Goal: Information Seeking & Learning: Learn about a topic

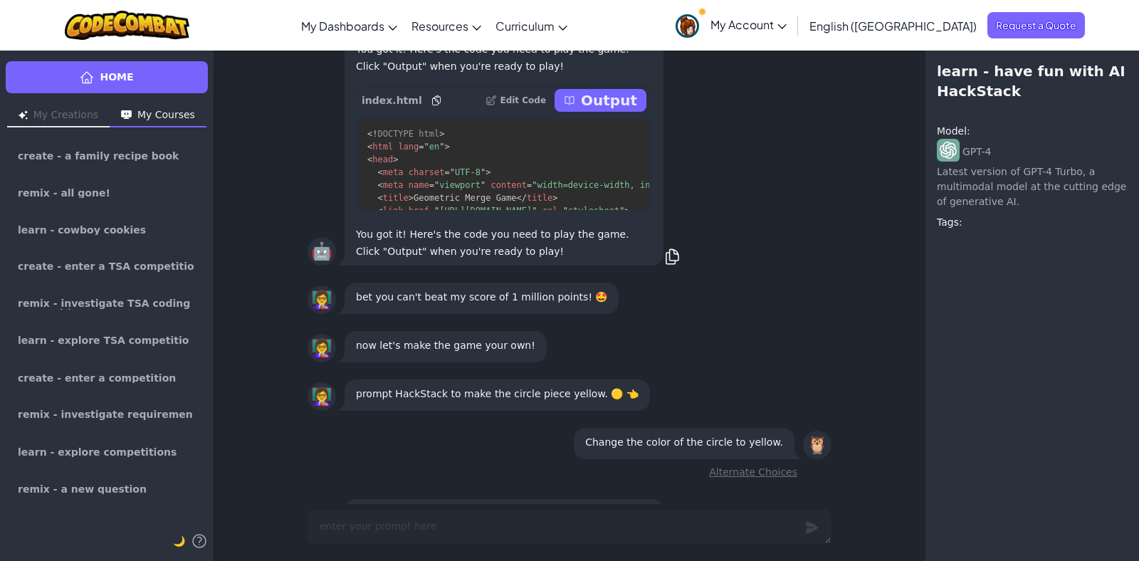
scroll to position [-612, 0]
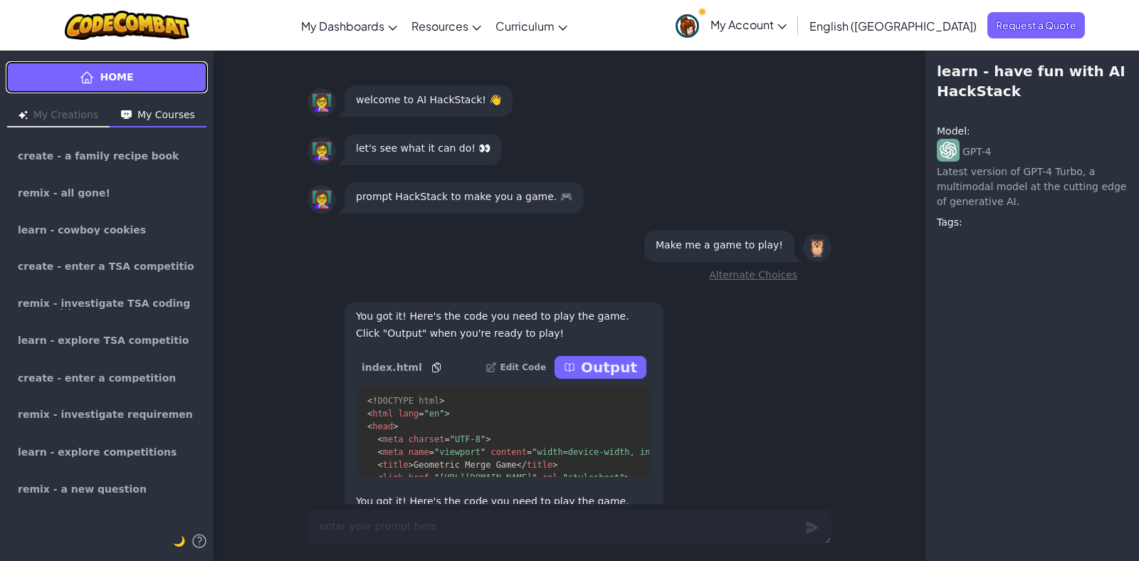
click at [137, 80] on link "Home" at bounding box center [107, 77] width 202 height 32
type textarea "x"
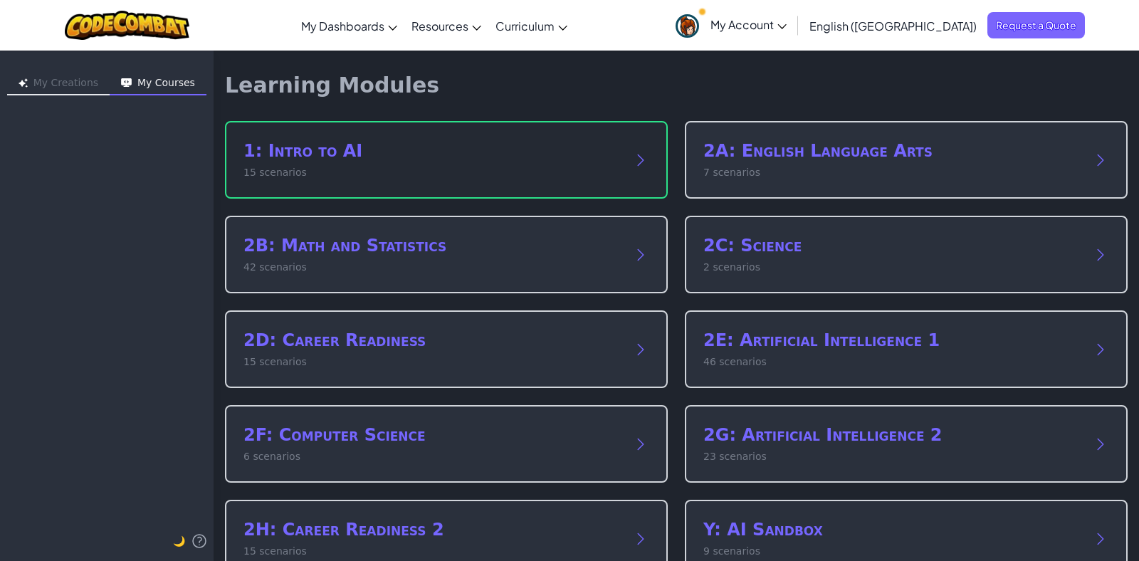
scroll to position [89, 0]
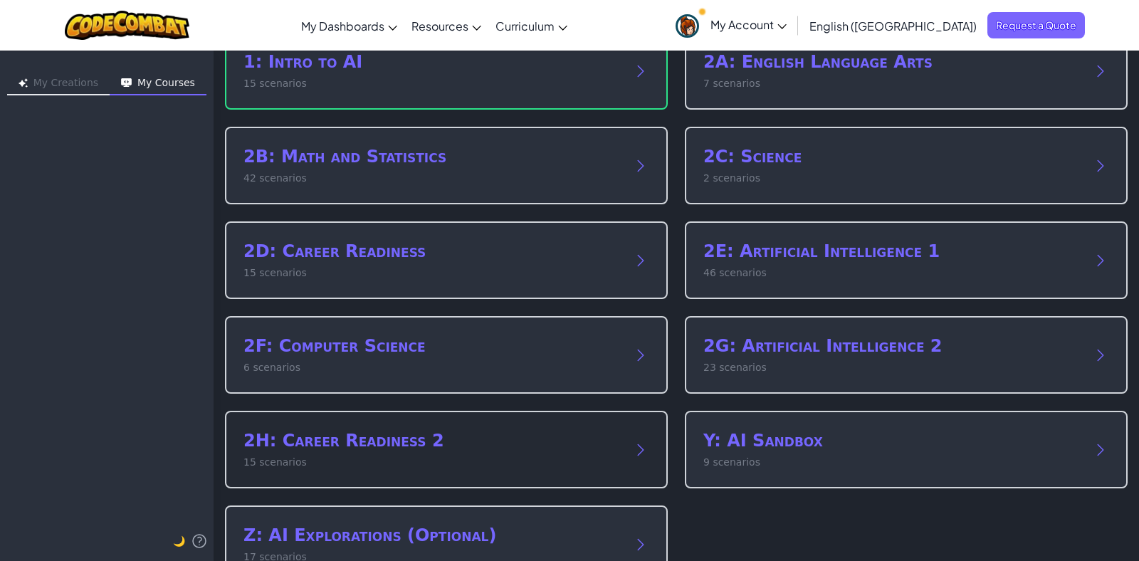
click at [385, 438] on h2 "2H: Career Readiness 2" at bounding box center [431, 440] width 377 height 23
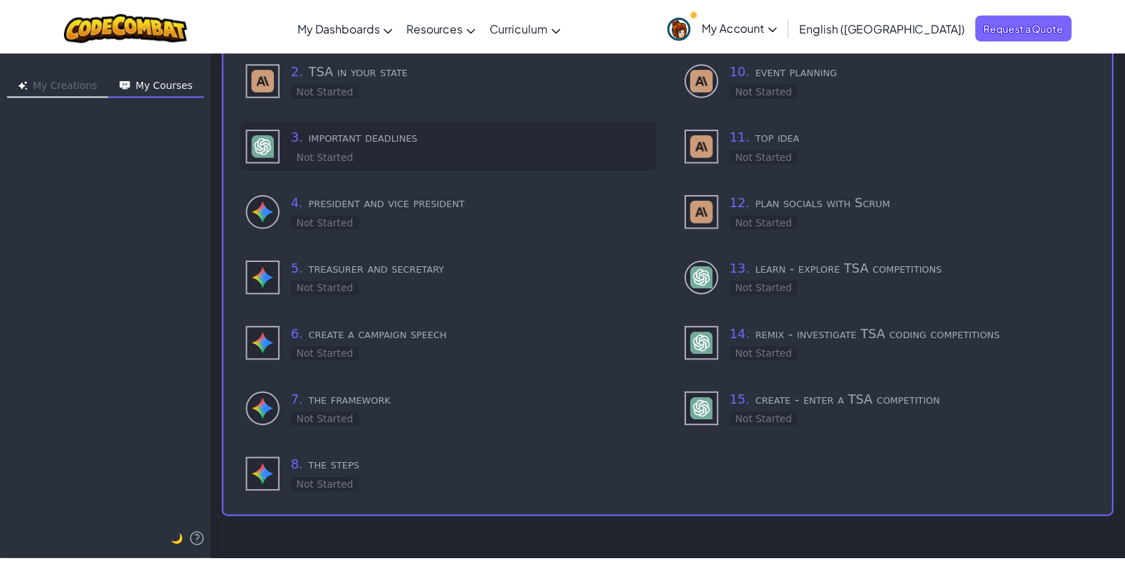
scroll to position [0, 0]
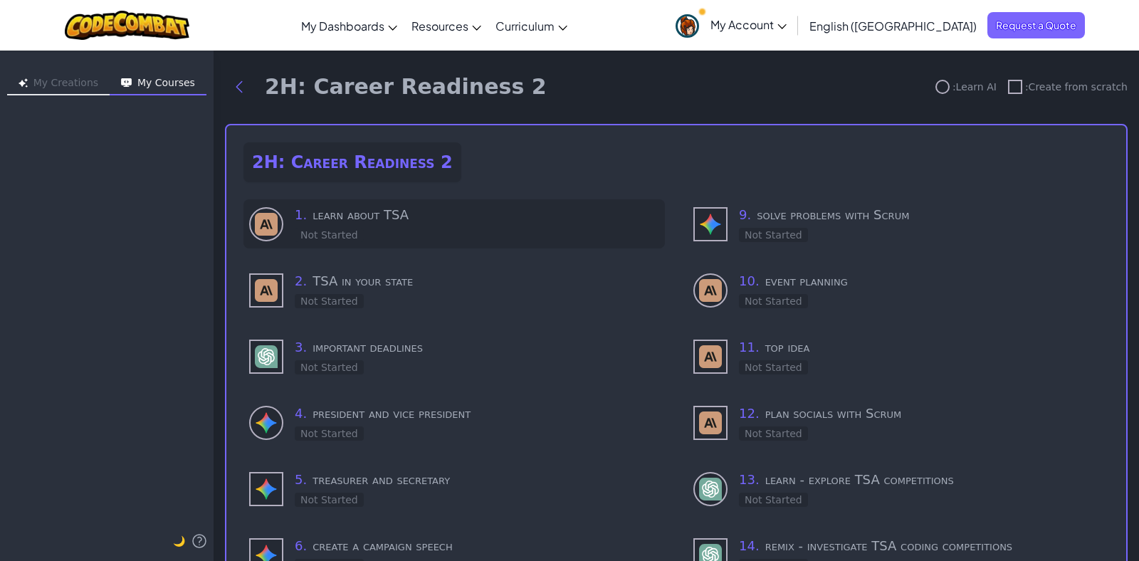
click at [381, 216] on h3 "1 . learn about TSA" at bounding box center [477, 215] width 364 height 20
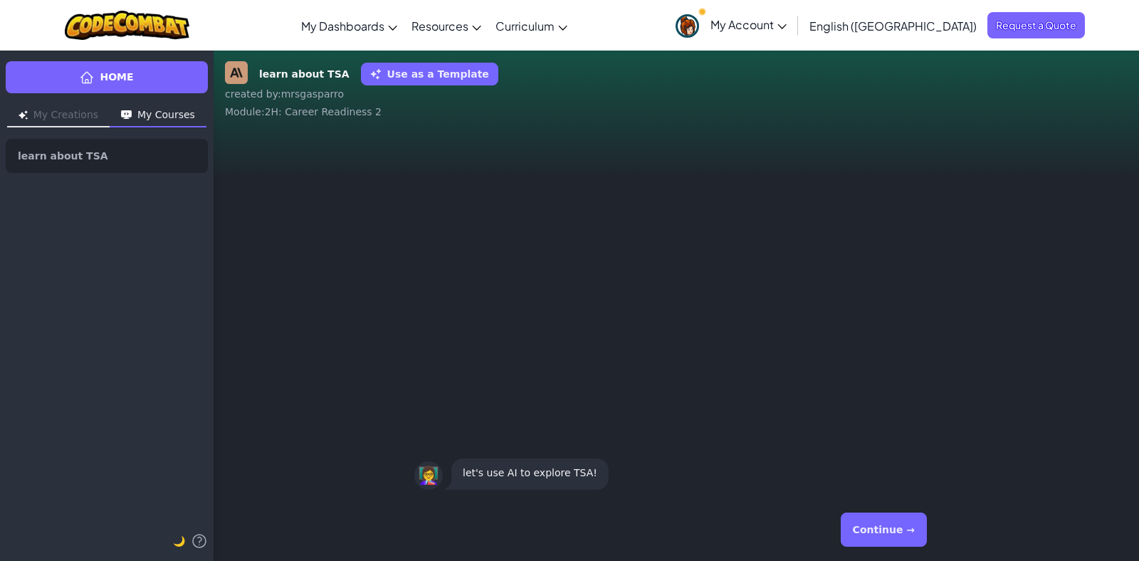
click at [431, 71] on button "Use as a Template" at bounding box center [429, 74] width 137 height 23
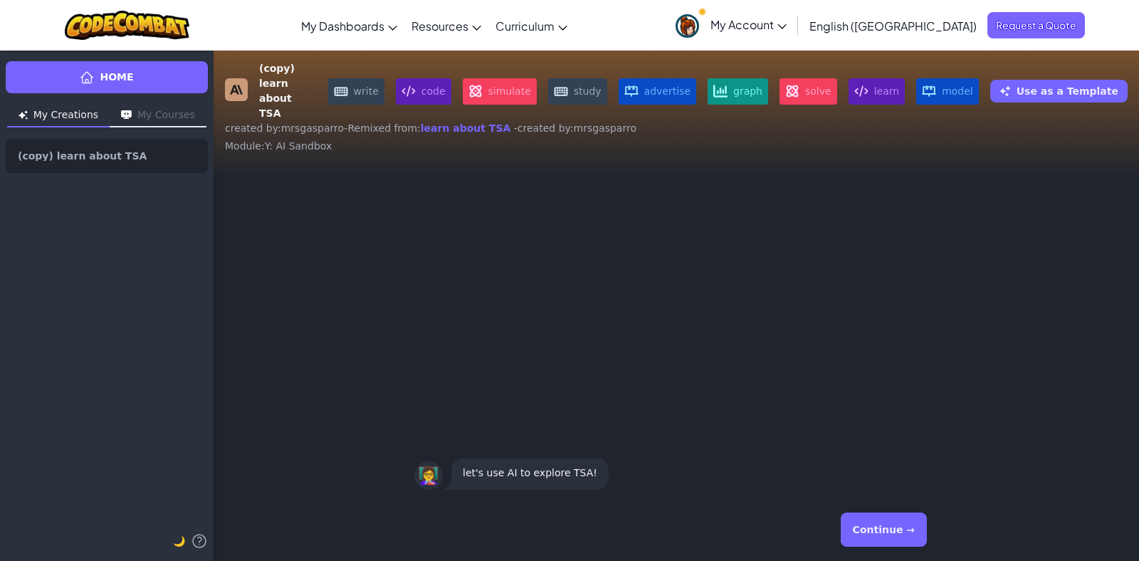
click at [876, 520] on button "Continue →" at bounding box center [884, 530] width 86 height 34
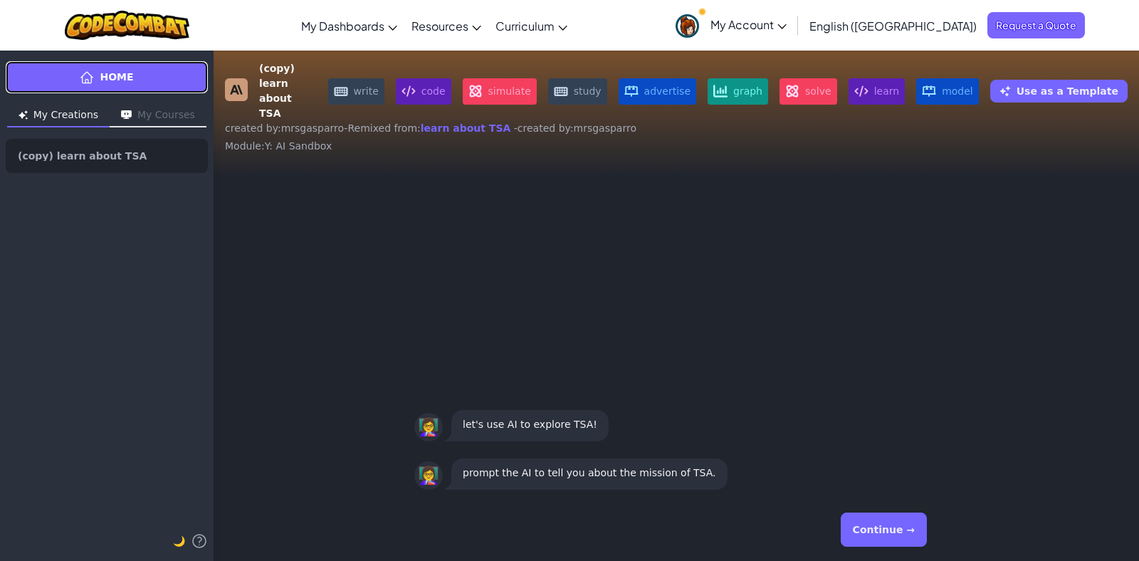
click at [125, 77] on span "Home" at bounding box center [116, 77] width 33 height 15
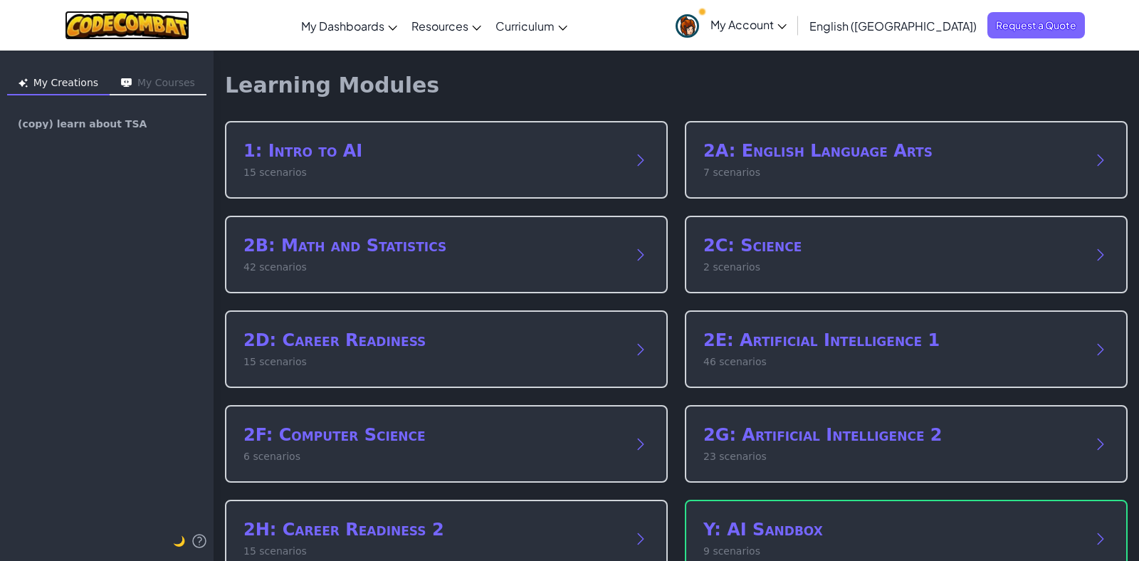
click at [159, 29] on img at bounding box center [127, 25] width 125 height 29
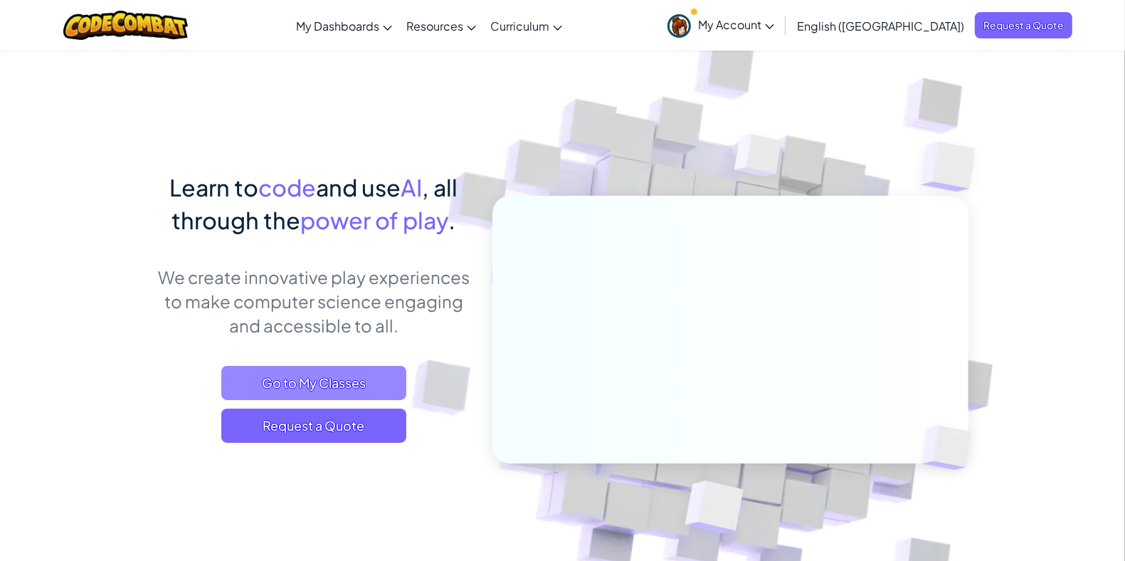
click at [352, 367] on span "Go to My Classes" at bounding box center [313, 383] width 185 height 34
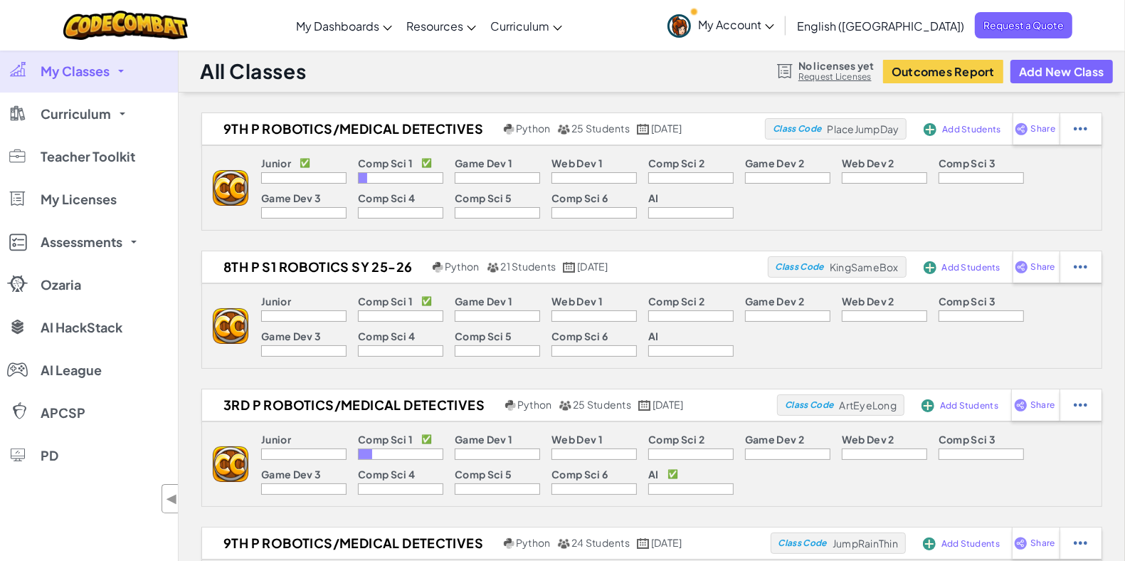
scroll to position [89, 0]
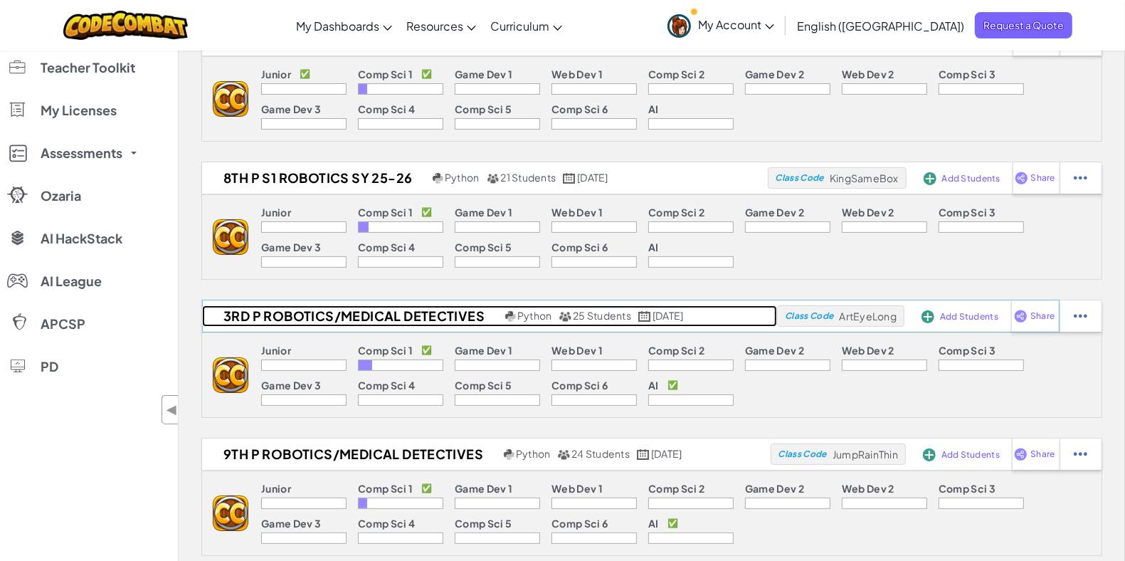
click at [343, 315] on h2 "3rd P Robotics/Medical Detectives" at bounding box center [352, 315] width 300 height 21
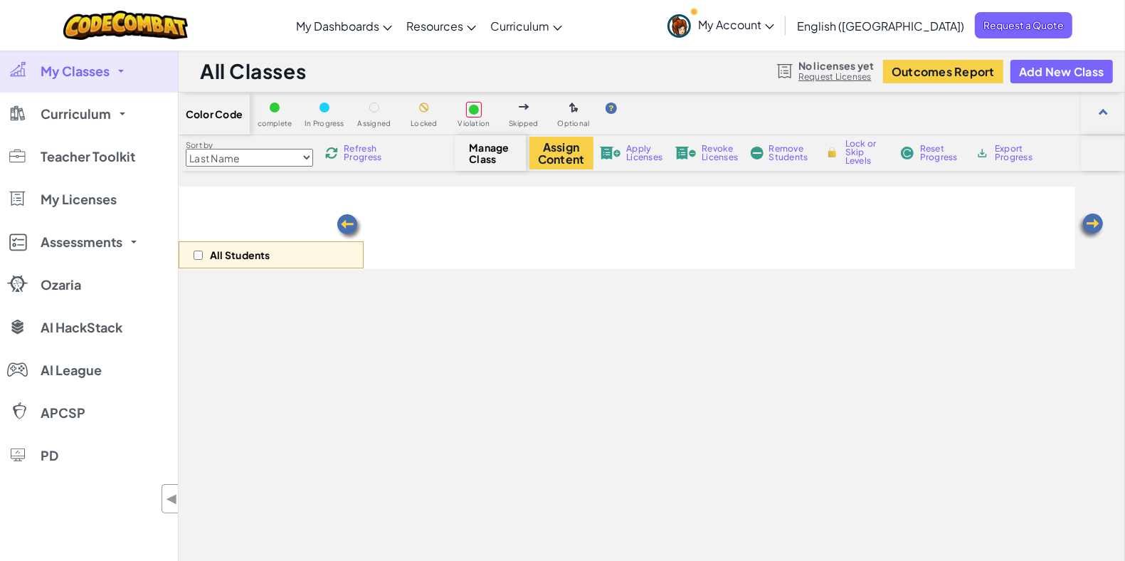
select select "663b25f11c568468efc8adde"
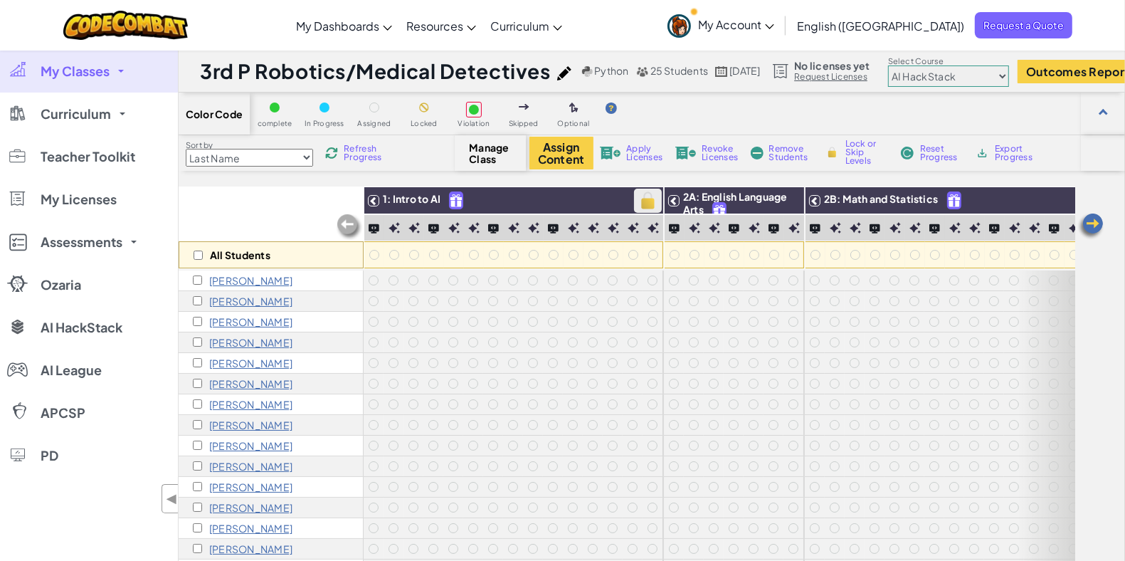
click at [646, 205] on img at bounding box center [648, 200] width 25 height 21
checkbox input "true"
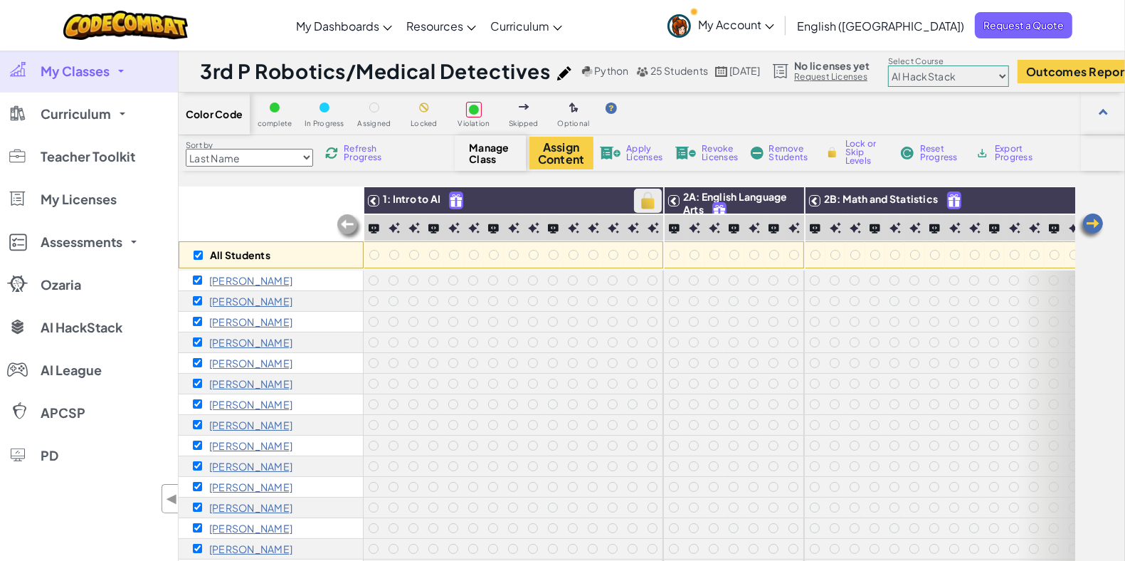
checkbox input "true"
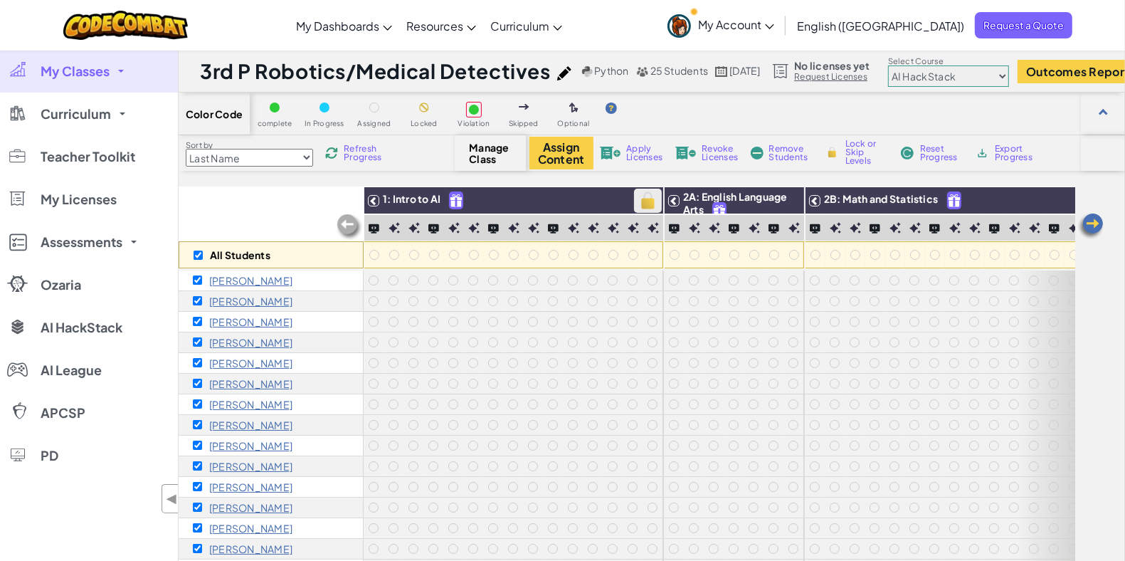
checkbox input "true"
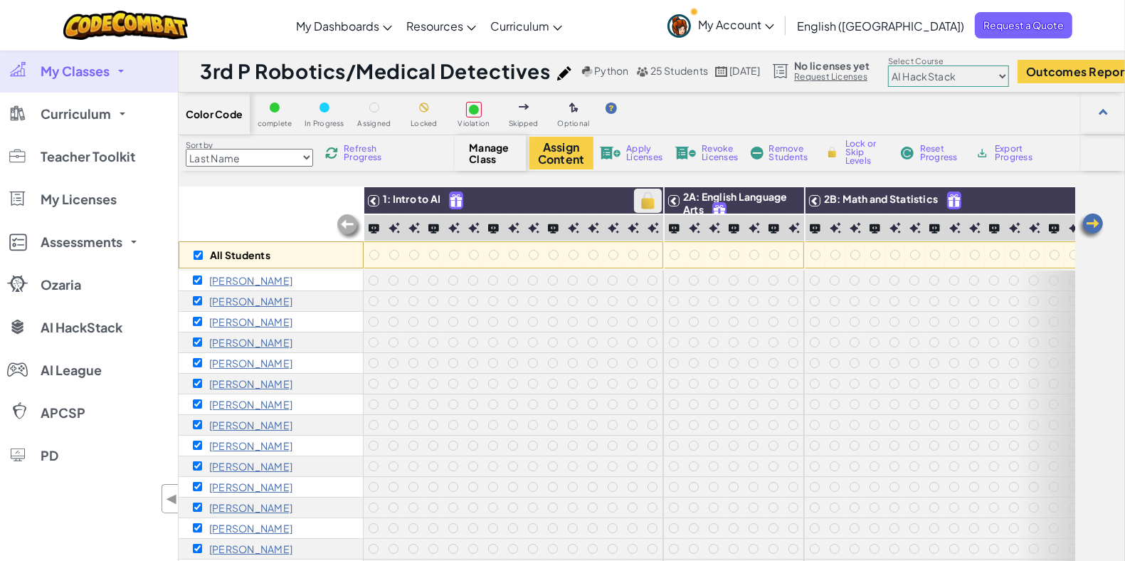
checkbox input "true"
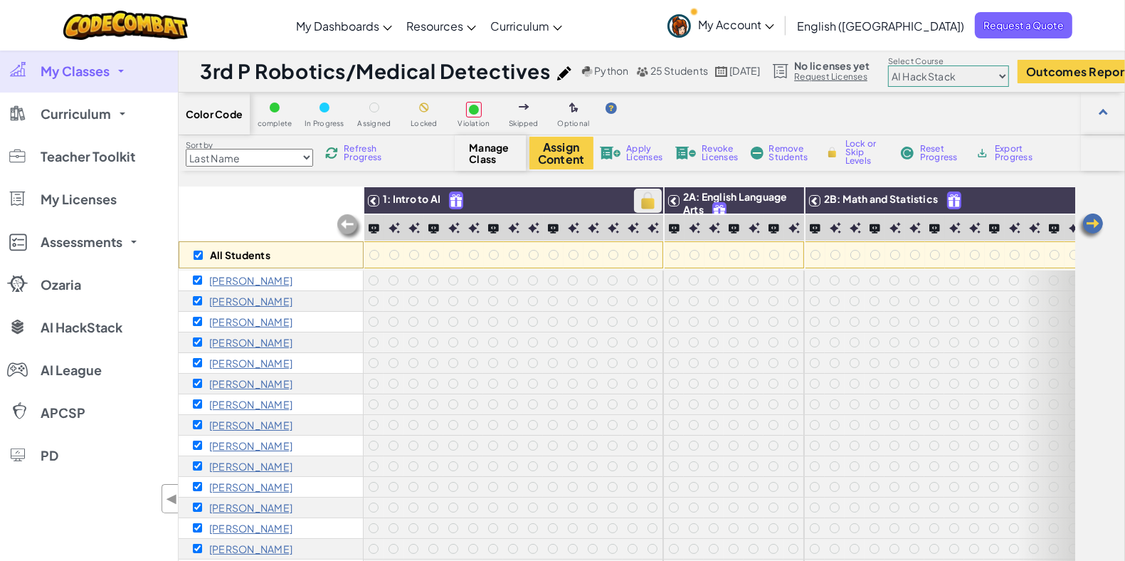
checkbox input "true"
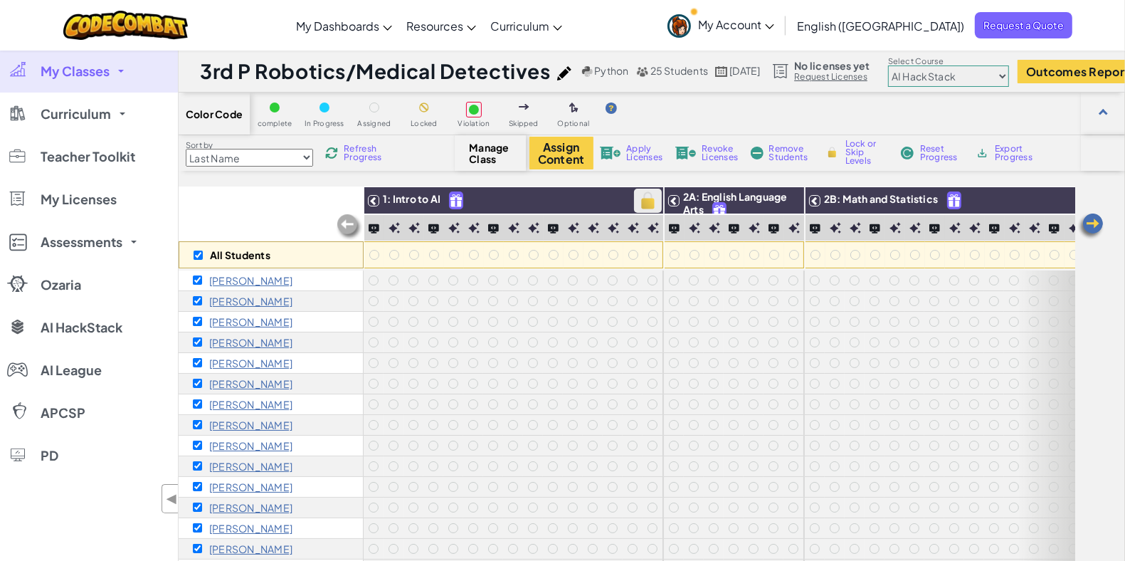
checkbox input "true"
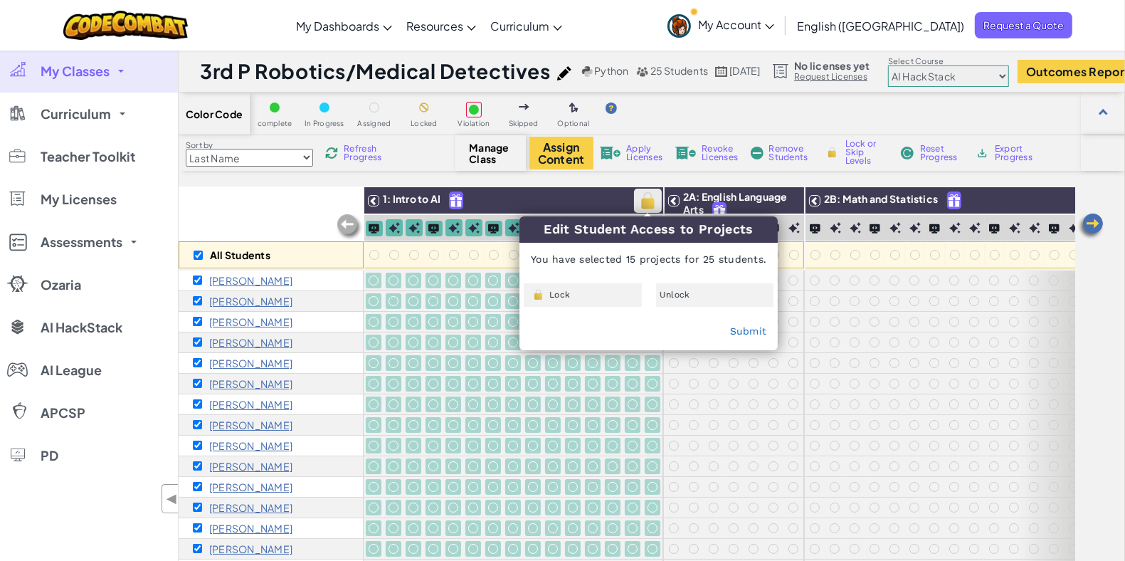
click at [645, 205] on img at bounding box center [648, 200] width 25 height 21
checkbox input "false"
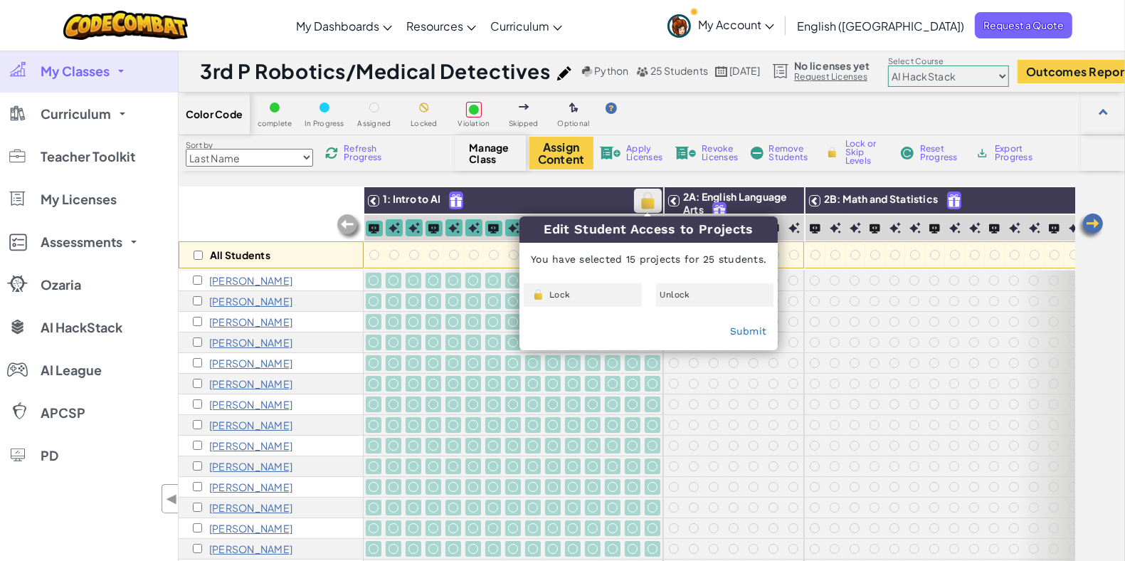
checkbox input "false"
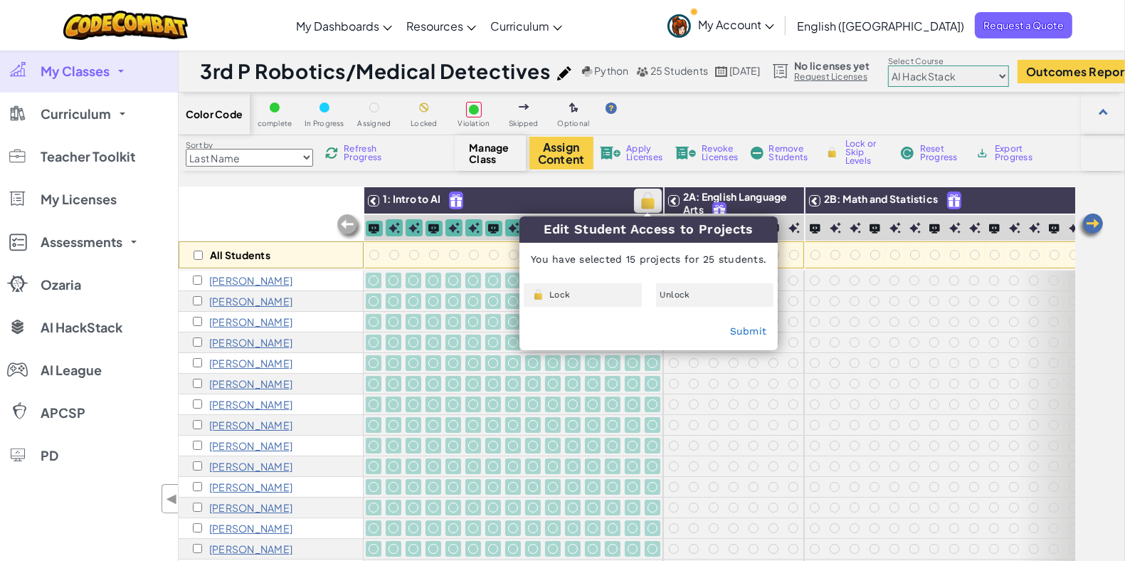
checkbox input "false"
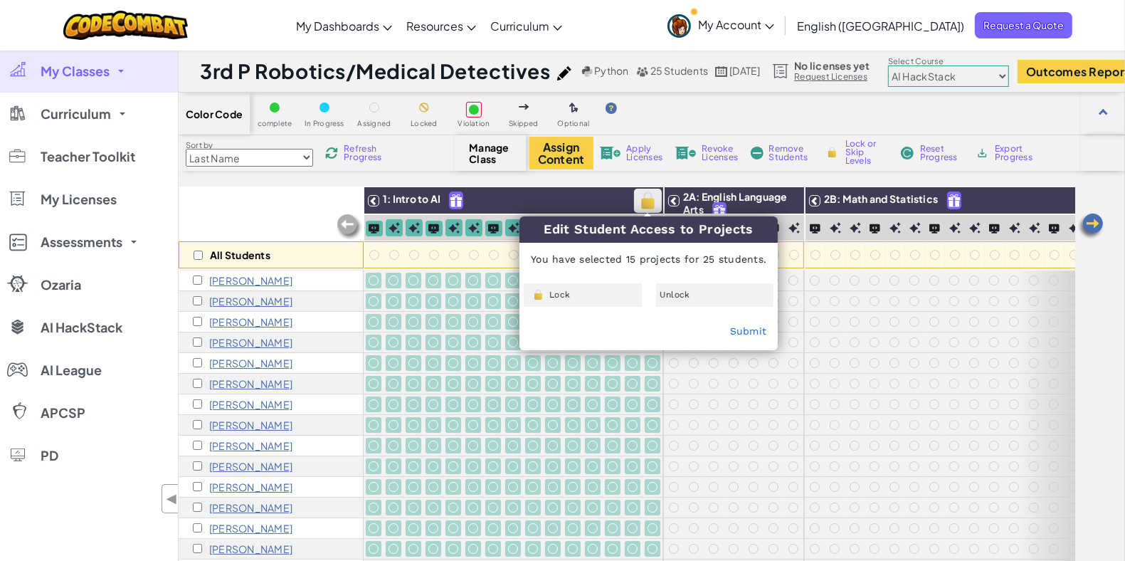
checkbox input "false"
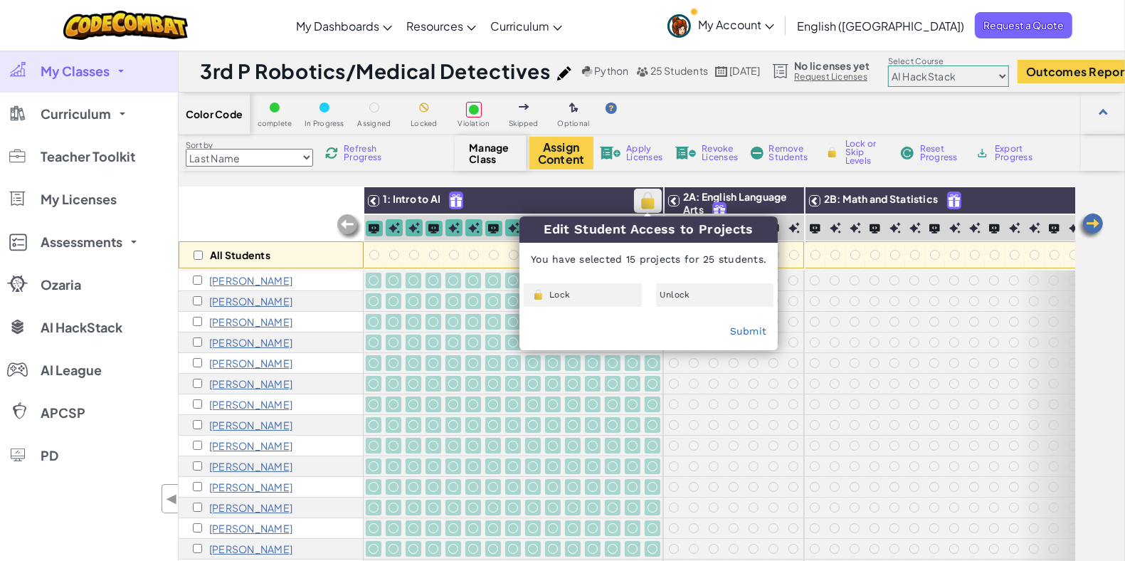
checkbox input "false"
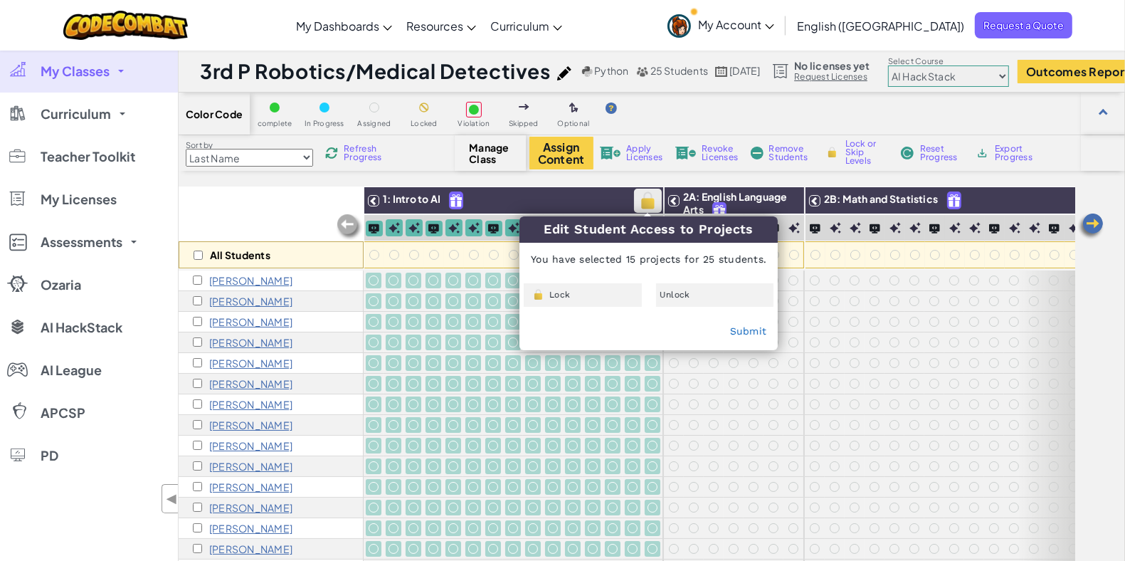
checkbox input "false"
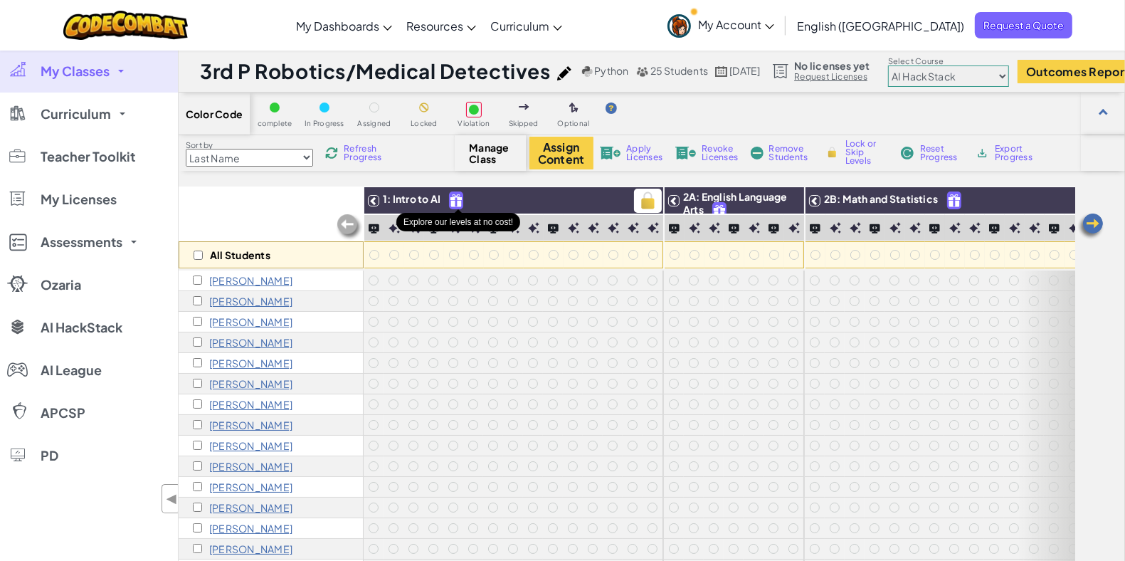
click at [457, 196] on img at bounding box center [456, 200] width 13 height 16
click at [426, 196] on span "1: Intro to AI" at bounding box center [412, 198] width 58 height 13
click at [421, 199] on span "1: Intro to AI" at bounding box center [412, 198] width 58 height 13
click at [459, 203] on img at bounding box center [456, 200] width 13 height 16
click at [431, 201] on span "1: Intro to AI" at bounding box center [412, 198] width 58 height 13
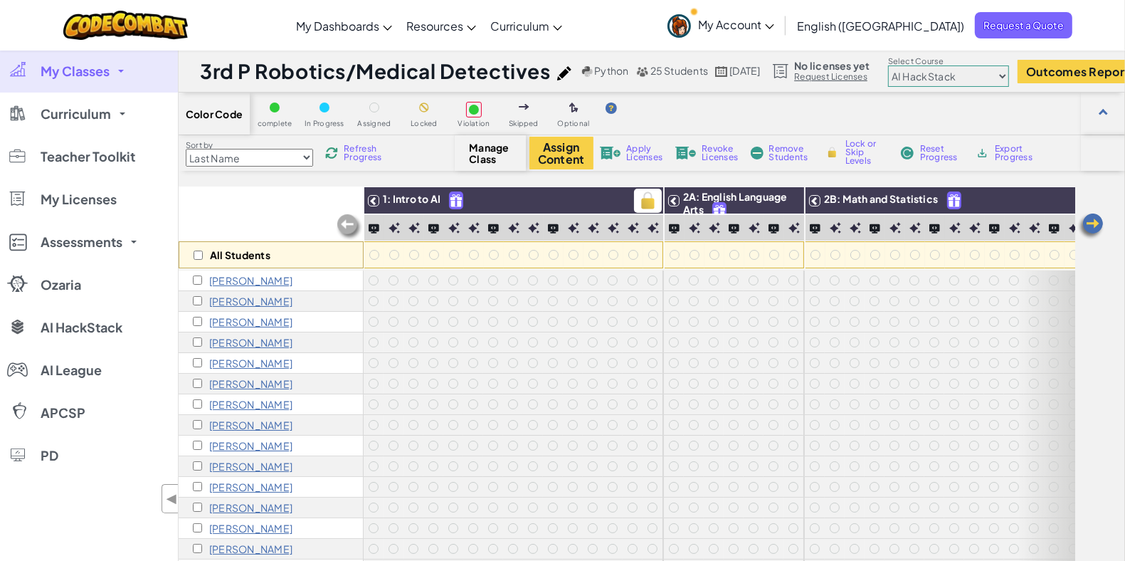
click at [426, 201] on span "1: Intro to AI" at bounding box center [412, 198] width 58 height 13
click at [125, 70] on link "My Classes" at bounding box center [89, 71] width 178 height 43
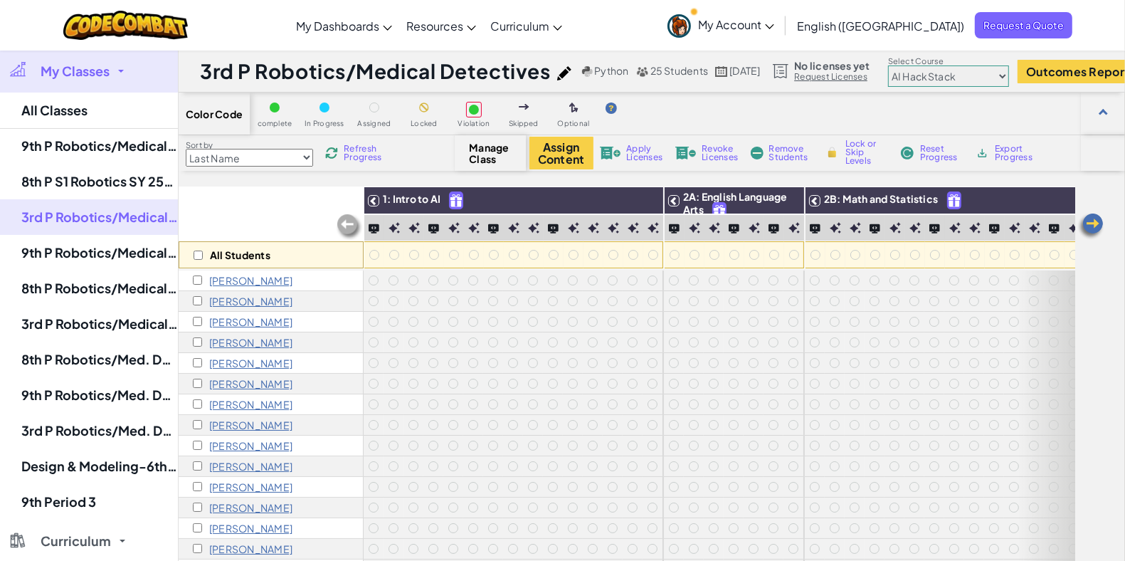
click at [125, 70] on link "My Classes" at bounding box center [89, 71] width 178 height 43
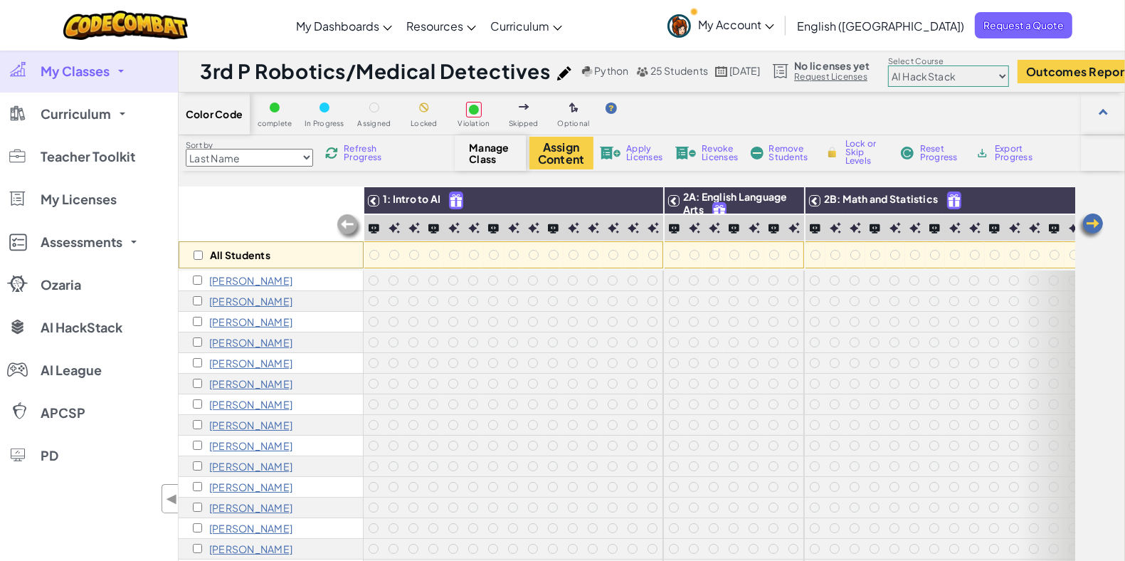
click at [125, 70] on link "My Classes" at bounding box center [89, 71] width 178 height 43
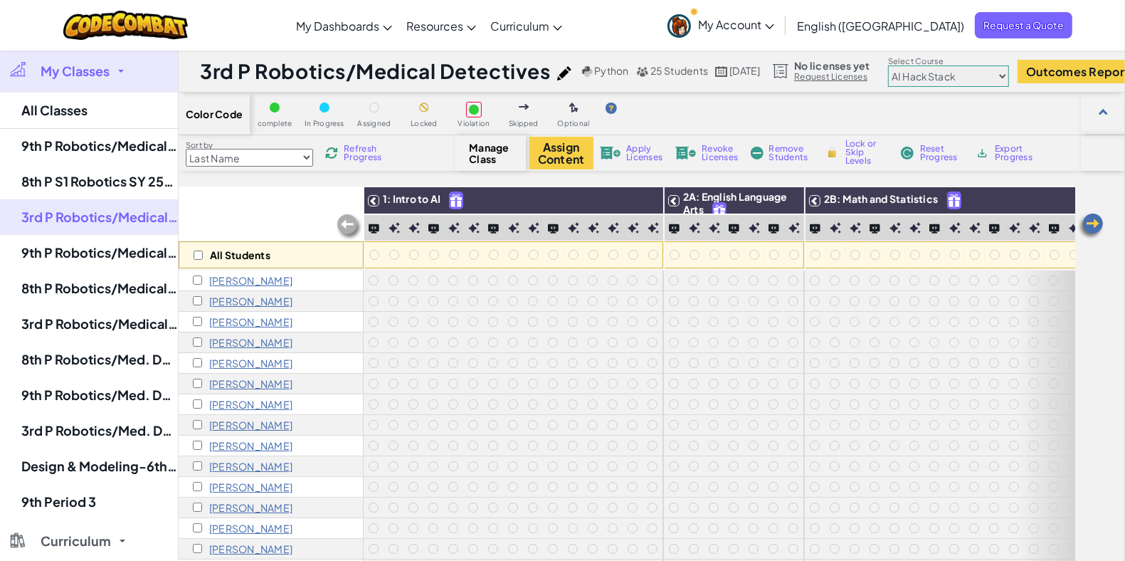
click at [125, 70] on link "My Classes" at bounding box center [89, 71] width 178 height 43
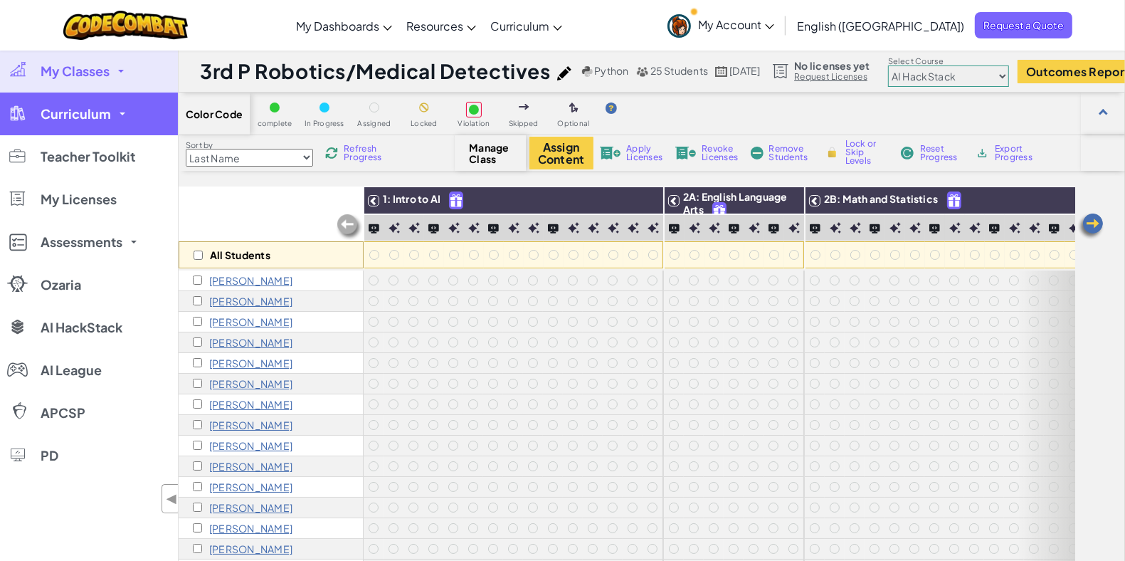
click at [125, 122] on link "Curriculum" at bounding box center [89, 114] width 178 height 43
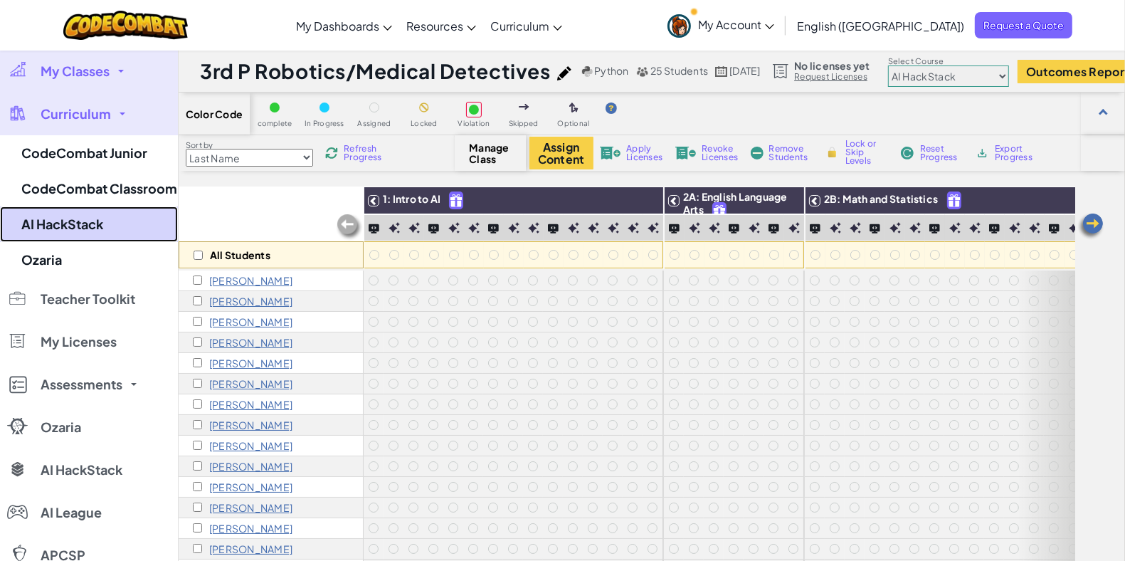
click at [125, 228] on link "AI HackStack" at bounding box center [89, 224] width 178 height 36
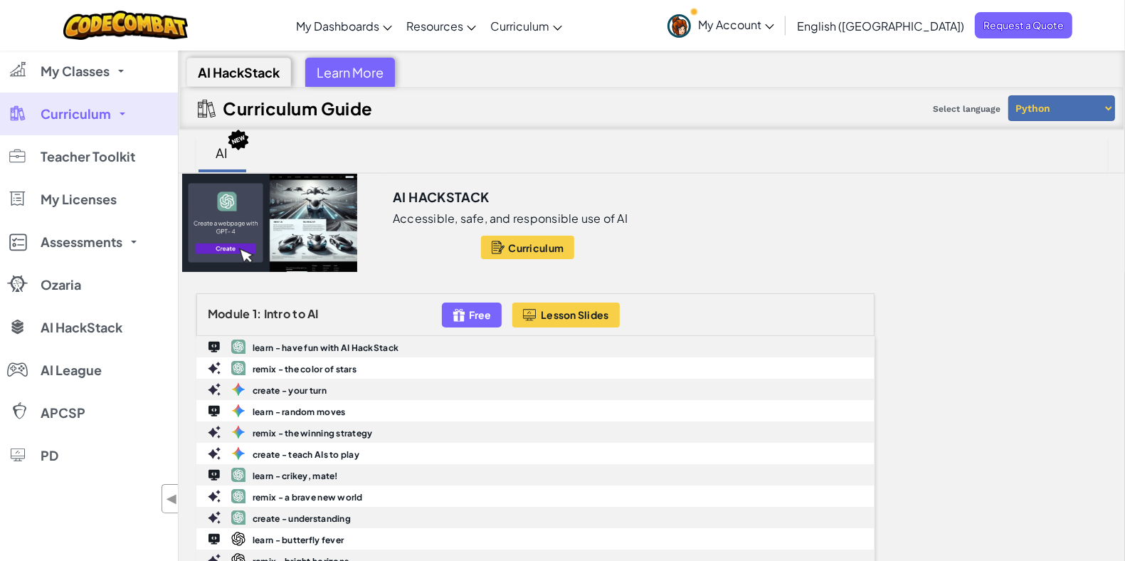
click at [295, 235] on div at bounding box center [270, 223] width 182 height 98
